Goal: Task Accomplishment & Management: Use online tool/utility

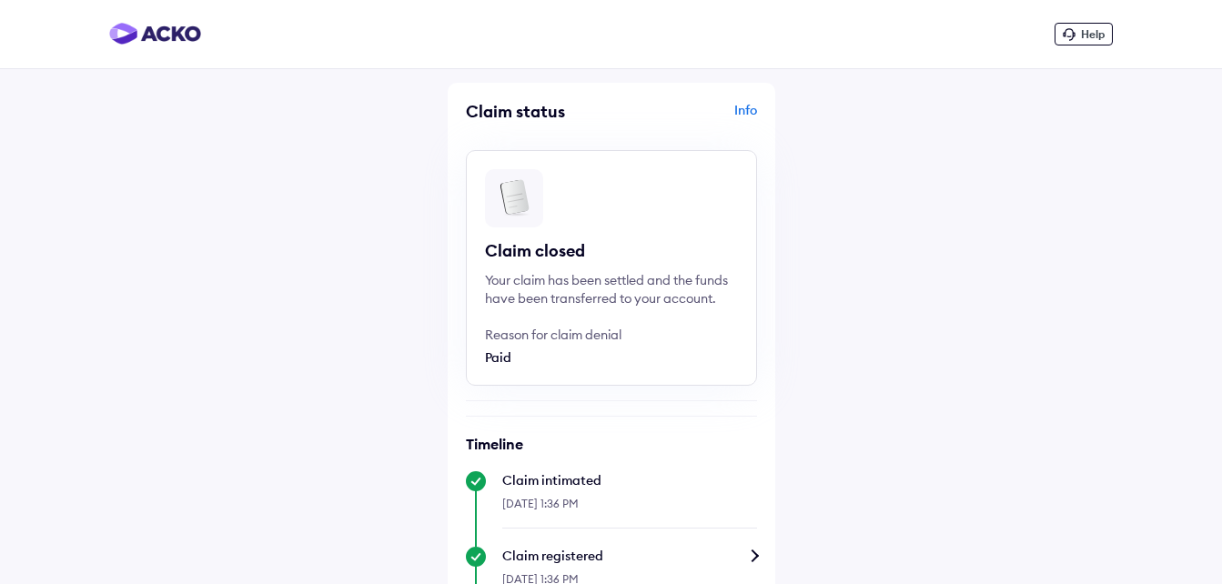
click at [893, 479] on div "Help Claim status Info Claim closed Your claim has been settled and the funds h…" at bounding box center [611, 509] width 1222 height 1019
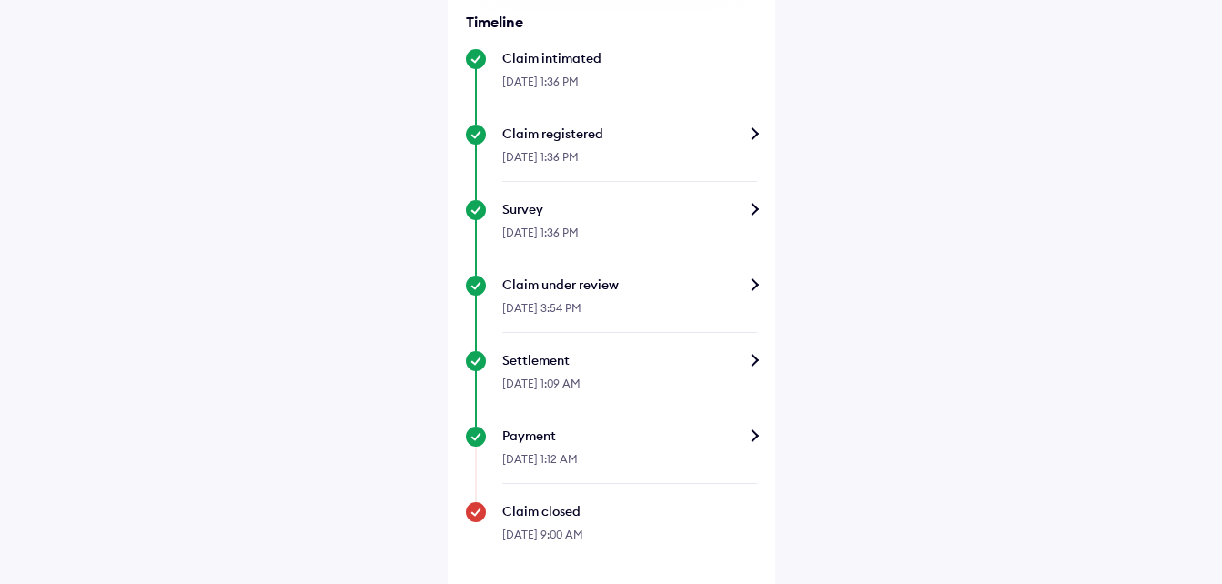
scroll to position [434, 0]
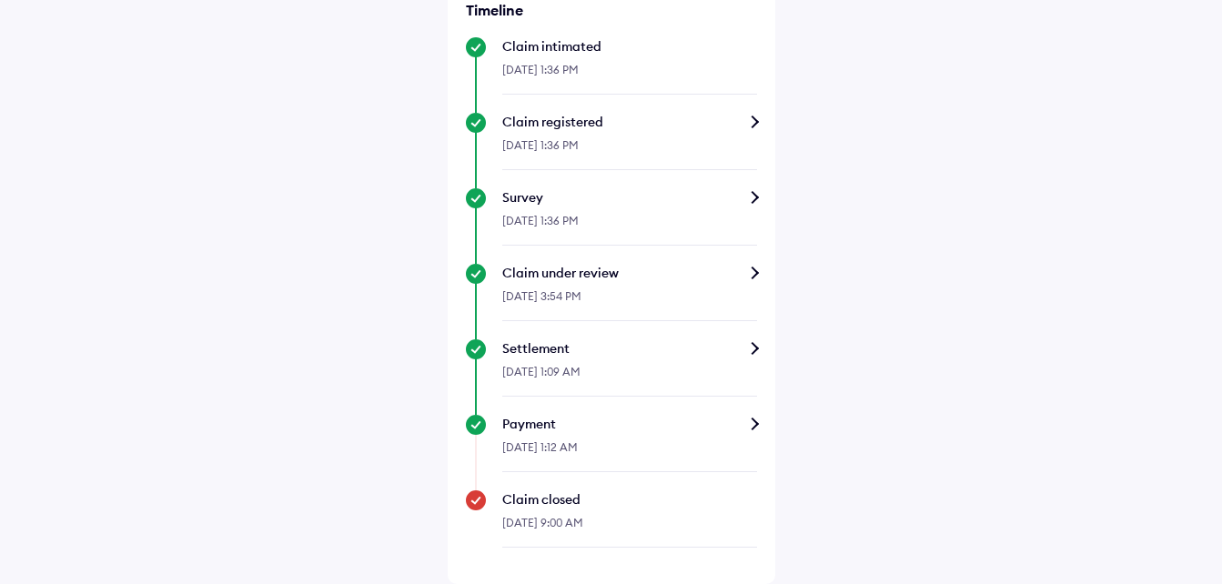
click at [564, 357] on div "Settlement" at bounding box center [629, 349] width 255 height 18
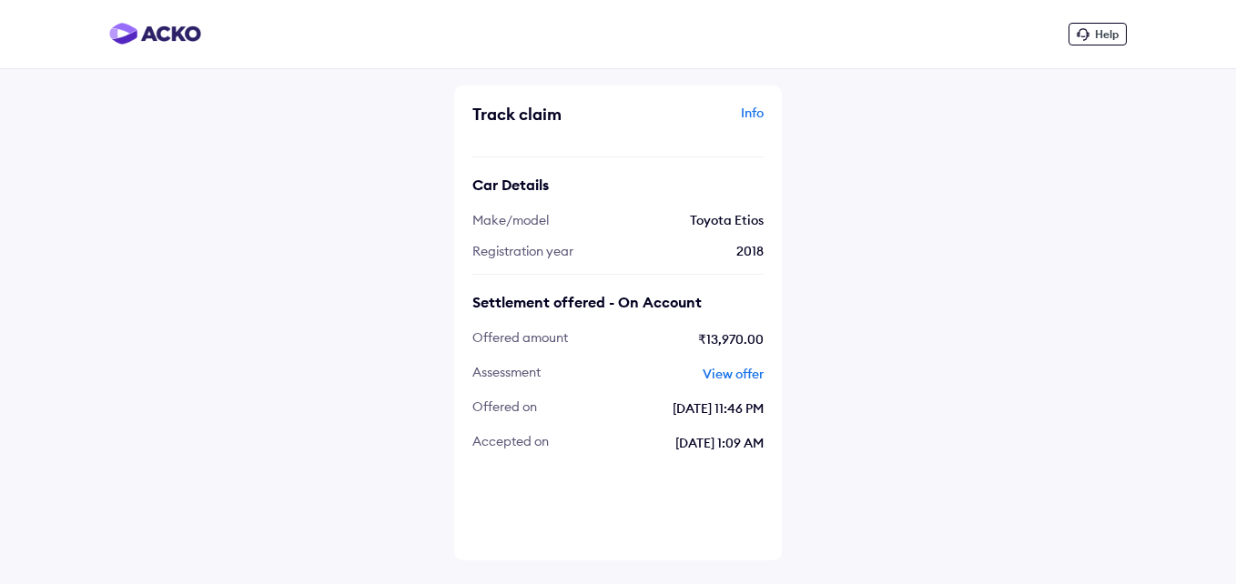
click at [742, 370] on link "View offer" at bounding box center [733, 374] width 61 height 16
click at [991, 257] on div "Help Track claim Info Car Details Make/model Toyota Etios Registration year 201…" at bounding box center [618, 292] width 1236 height 584
click at [1104, 37] on span "Help" at bounding box center [1107, 34] width 24 height 14
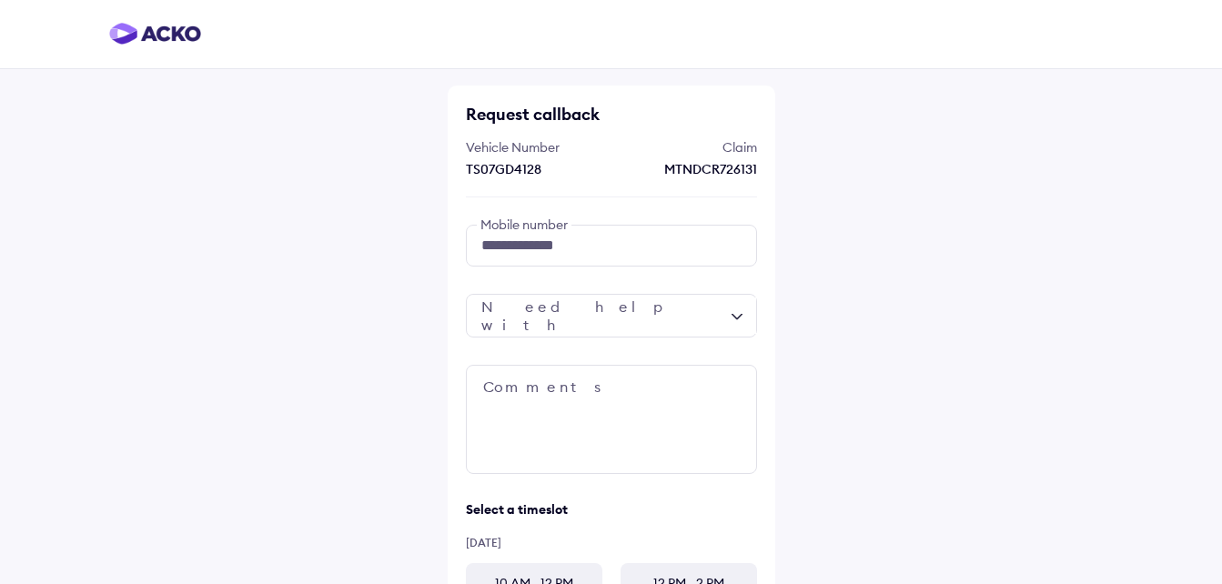
click at [729, 315] on div at bounding box center [611, 316] width 291 height 44
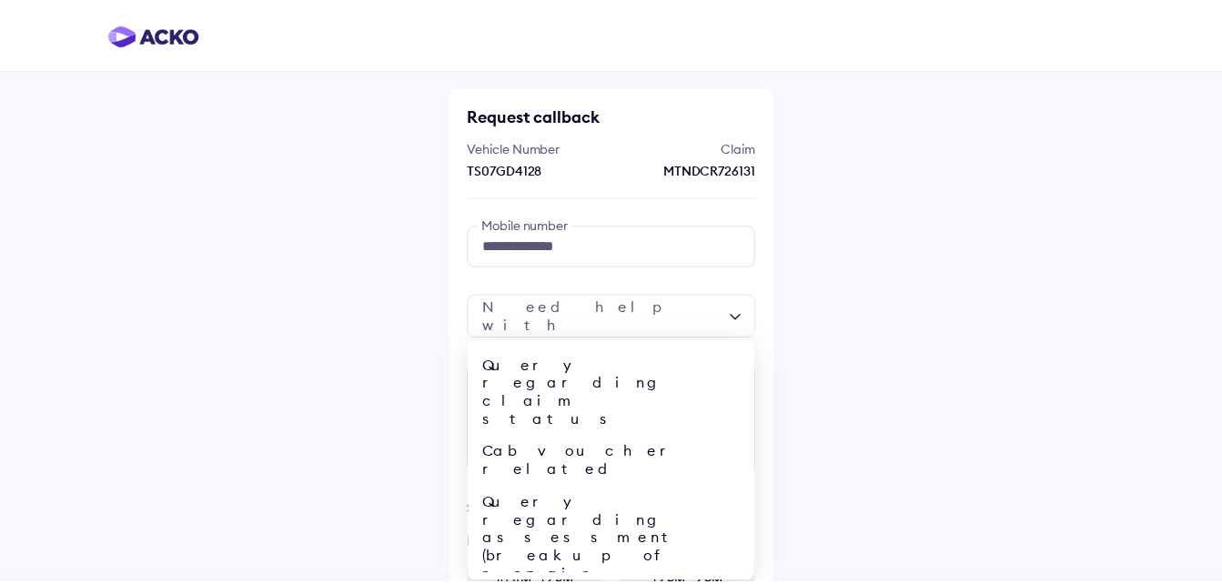
scroll to position [71, 0]
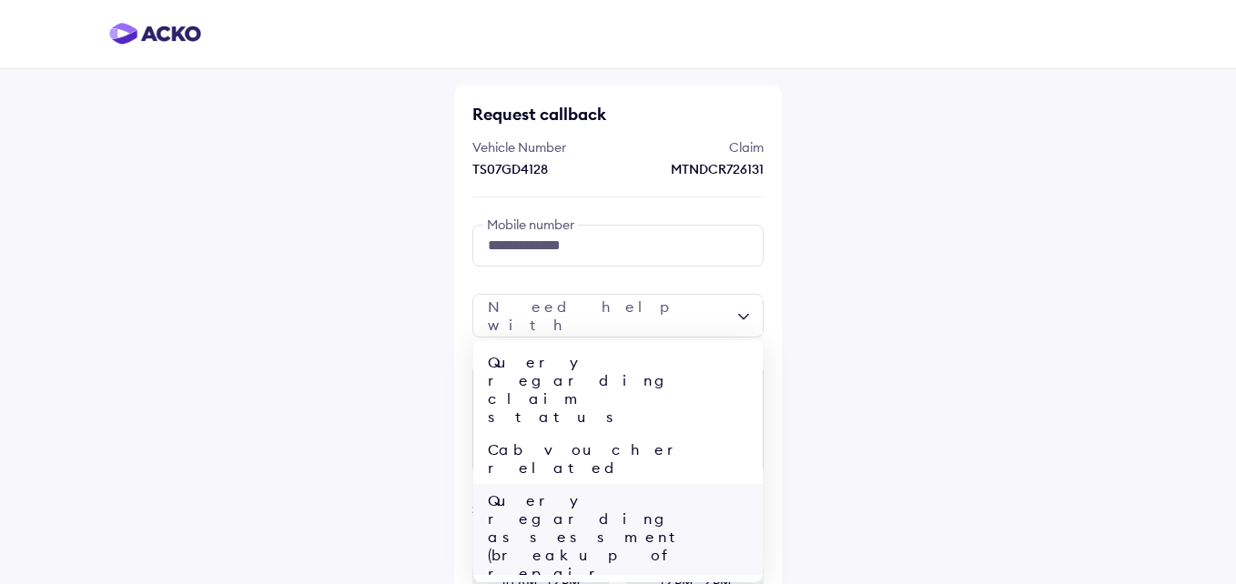
click at [636, 484] on div "Query regarding assessment (breakup of repair cost/assessed amount)" at bounding box center [617, 555] width 289 height 142
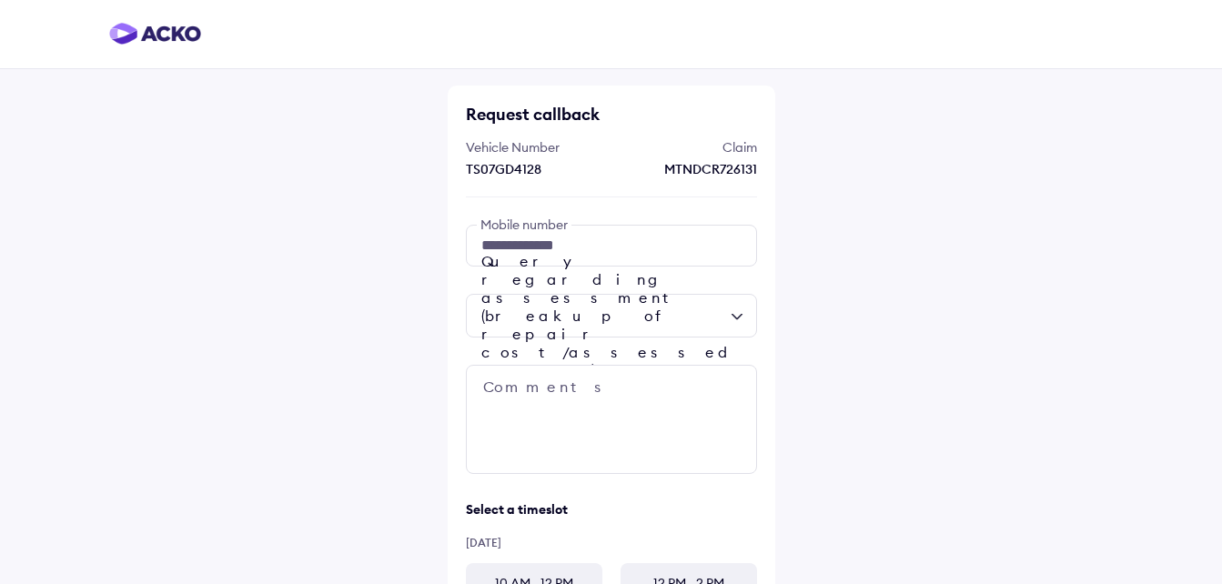
click at [865, 448] on div "**********" at bounding box center [611, 398] width 1222 height 796
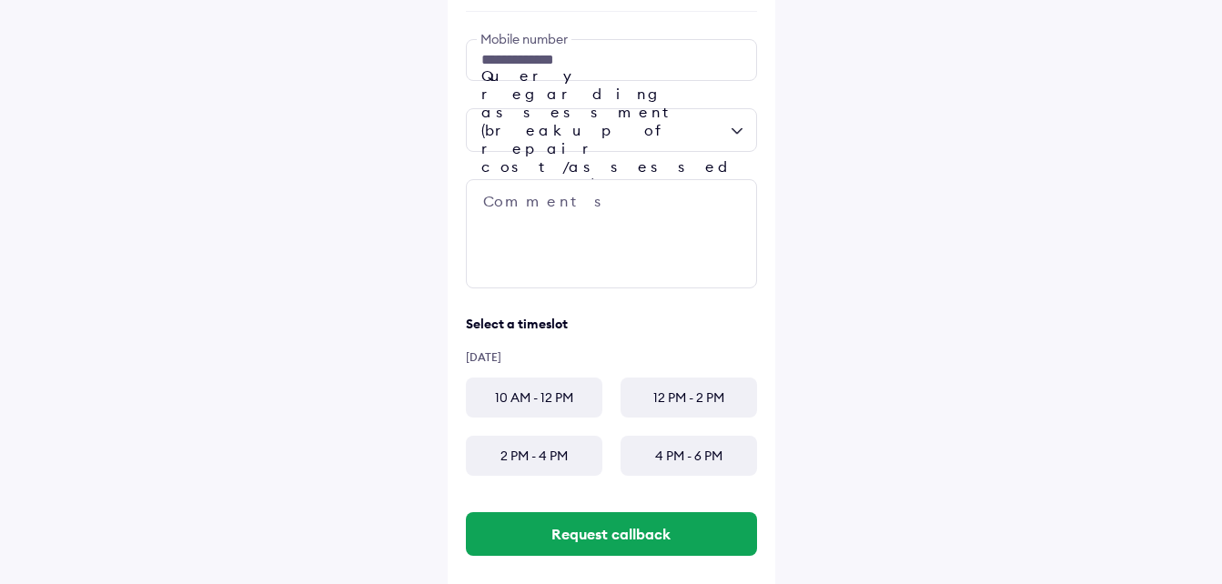
scroll to position [212, 0]
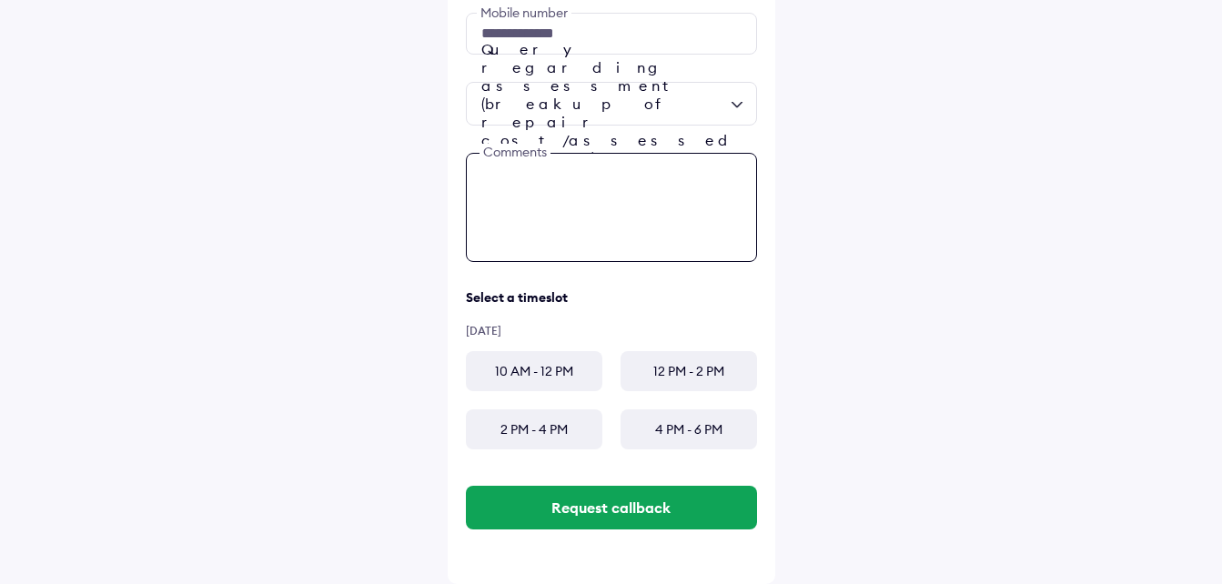
click at [500, 167] on textarea at bounding box center [611, 207] width 291 height 109
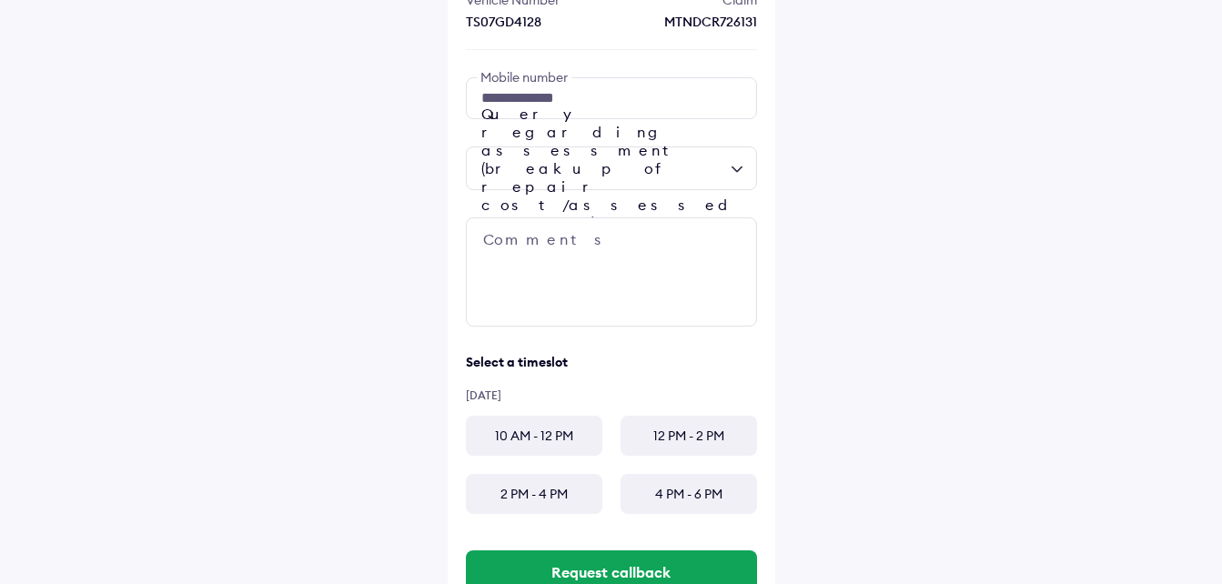
click at [517, 446] on div "10 AM - 12 PM" at bounding box center [534, 436] width 137 height 40
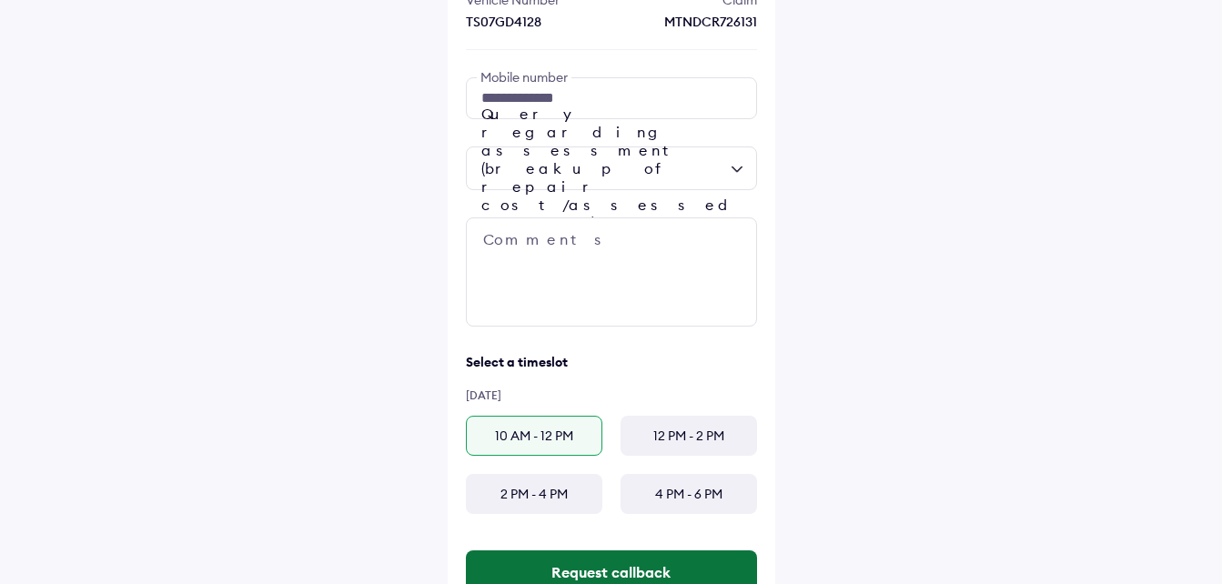
click at [571, 563] on button "Request callback" at bounding box center [611, 573] width 291 height 44
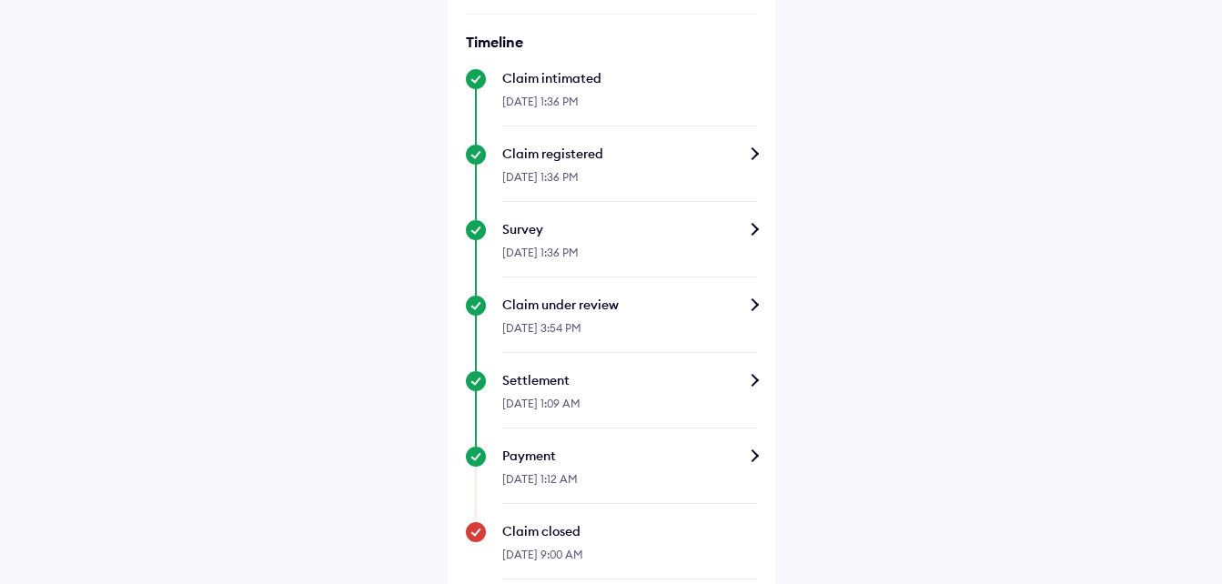
scroll to position [541, 0]
